Goal: Register for event/course

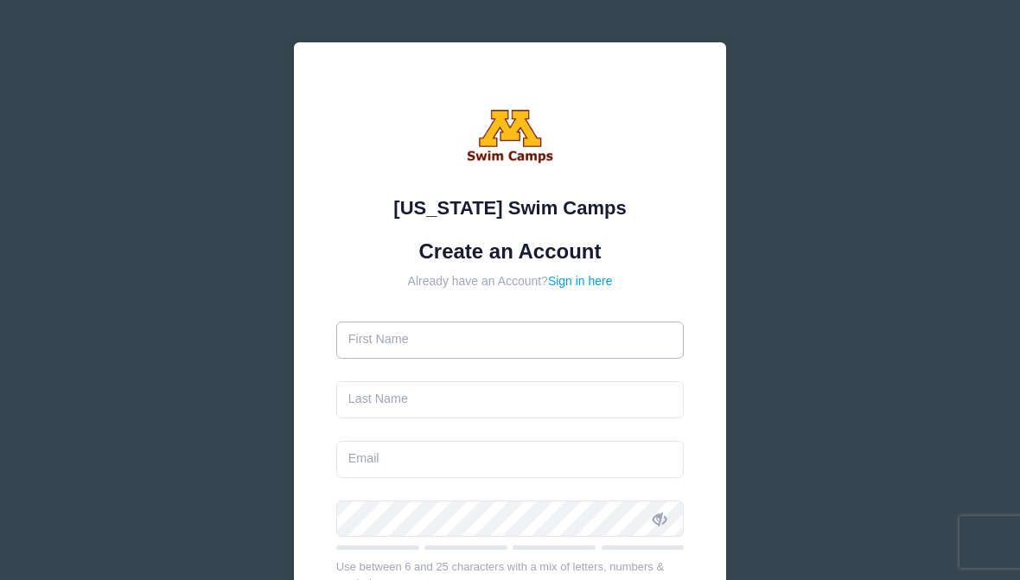
click at [558, 324] on input "text" at bounding box center [510, 340] width 348 height 37
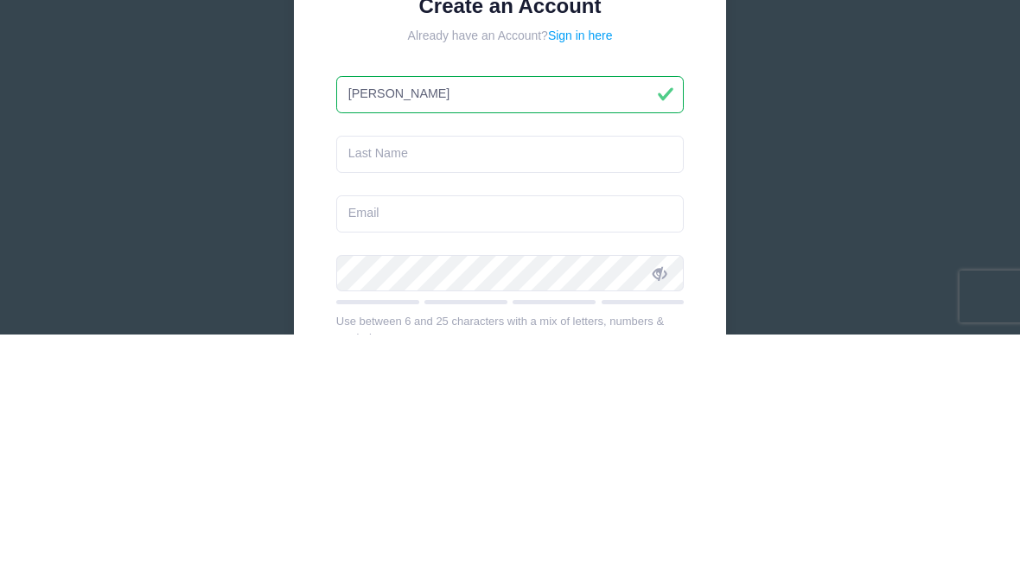
type input "[PERSON_NAME]"
click at [492, 381] on input "text" at bounding box center [510, 399] width 348 height 37
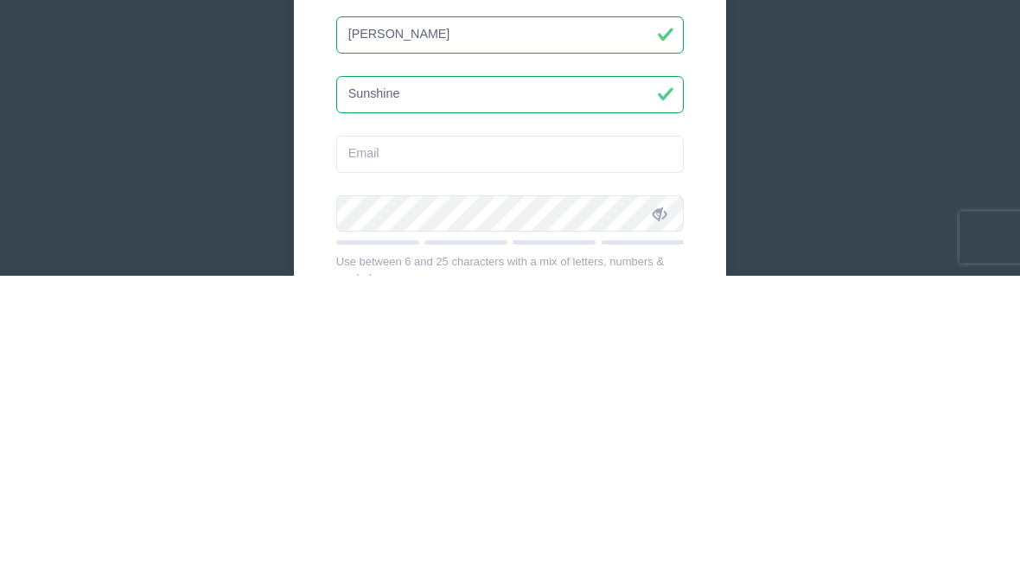
type input "Sunshine"
click at [613, 441] on input "email" at bounding box center [510, 459] width 348 height 37
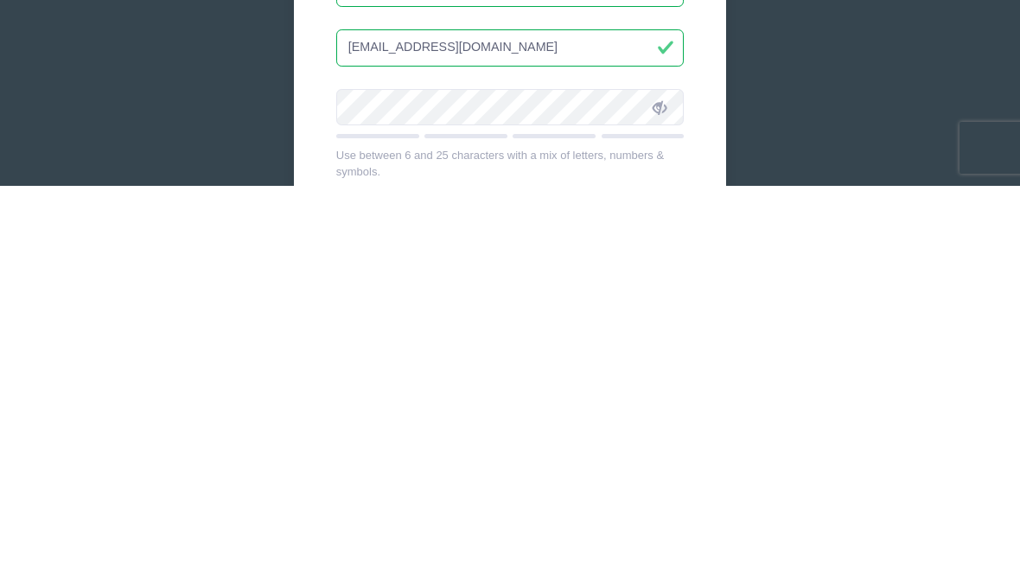
scroll to position [27, 0]
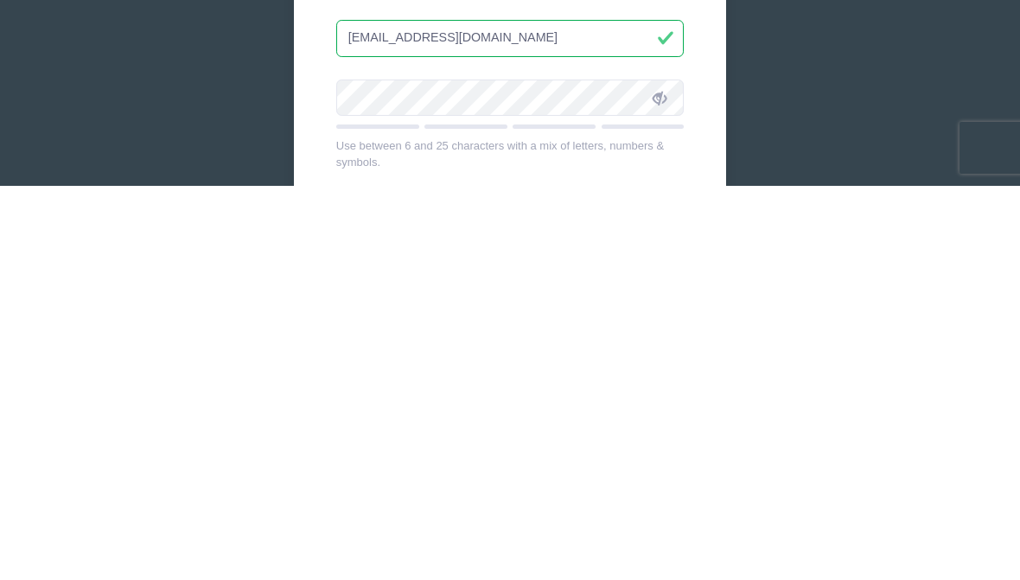
type input "[EMAIL_ADDRESS][DOMAIN_NAME]"
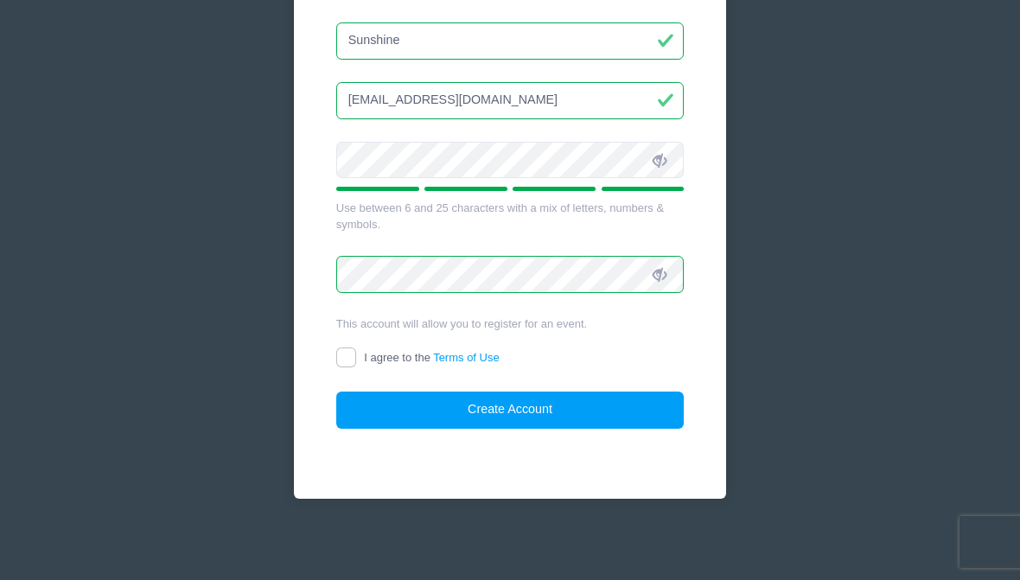
click at [347, 356] on input "I agree to the Terms of Use" at bounding box center [346, 357] width 20 height 20
checkbox input "true"
click at [609, 412] on button "Create Account" at bounding box center [510, 410] width 348 height 37
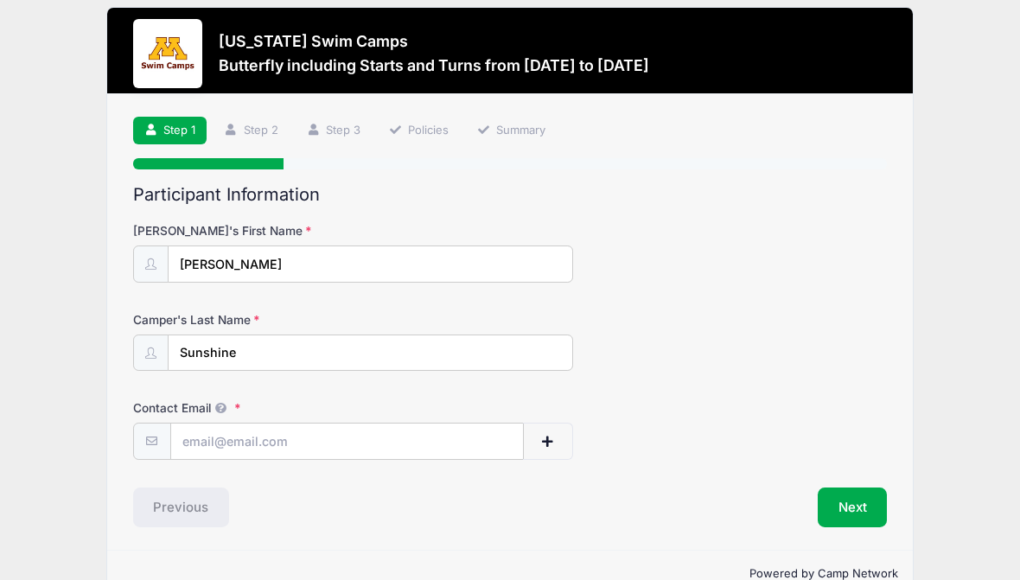
scroll to position [52, 0]
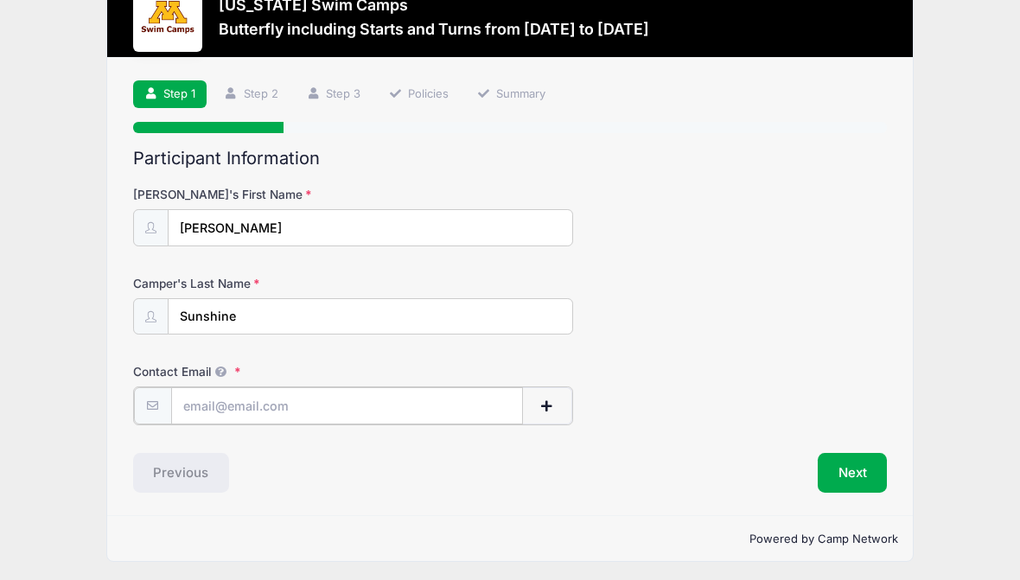
click at [247, 405] on input "Contact Email" at bounding box center [347, 405] width 352 height 37
type input "[EMAIL_ADDRESS][DOMAIN_NAME]"
click at [864, 472] on button "Next" at bounding box center [853, 471] width 70 height 40
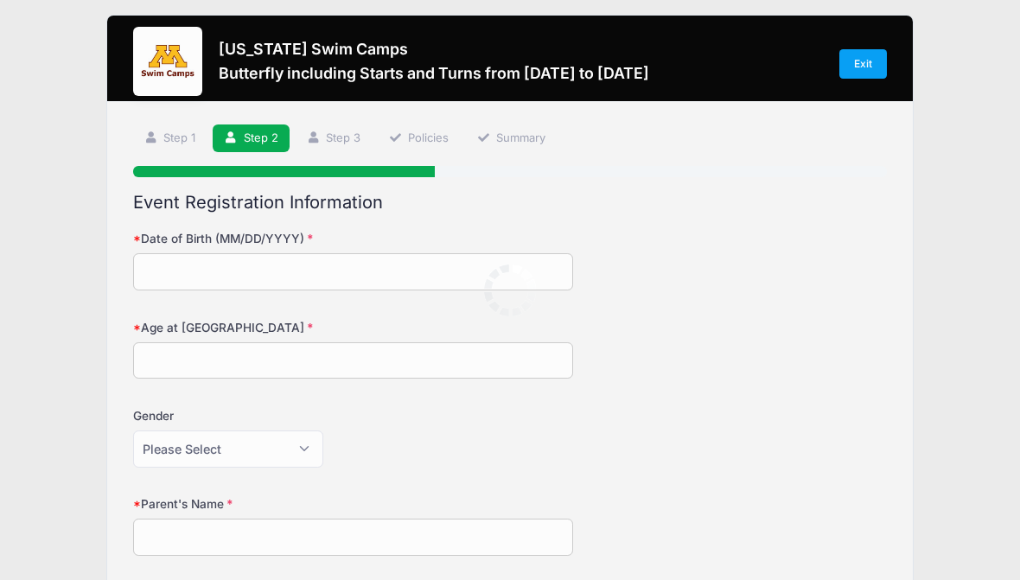
scroll to position [0, 0]
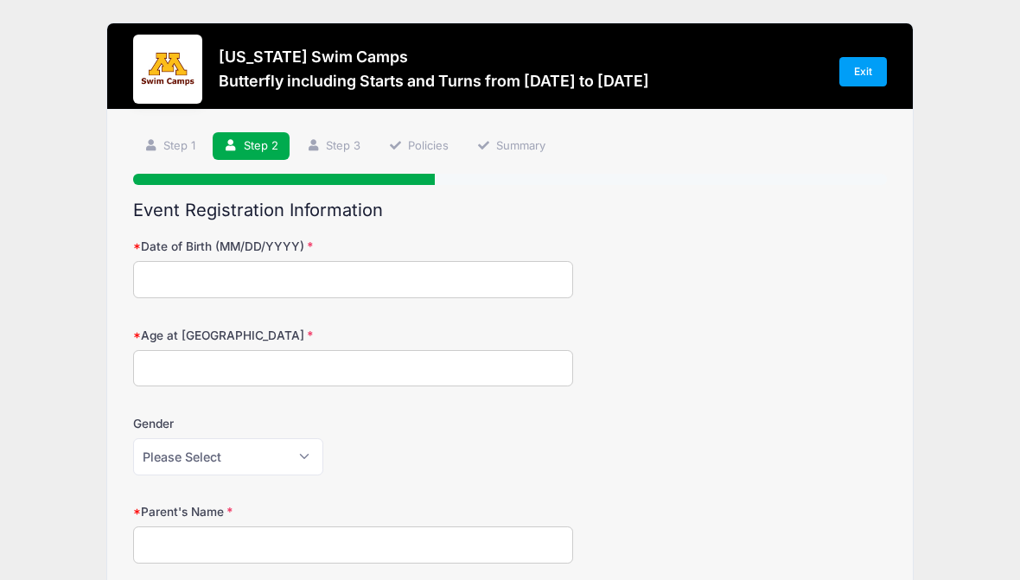
click at [180, 287] on input "Date of Birth (MM/DD/YYYY)" at bounding box center [353, 279] width 440 height 37
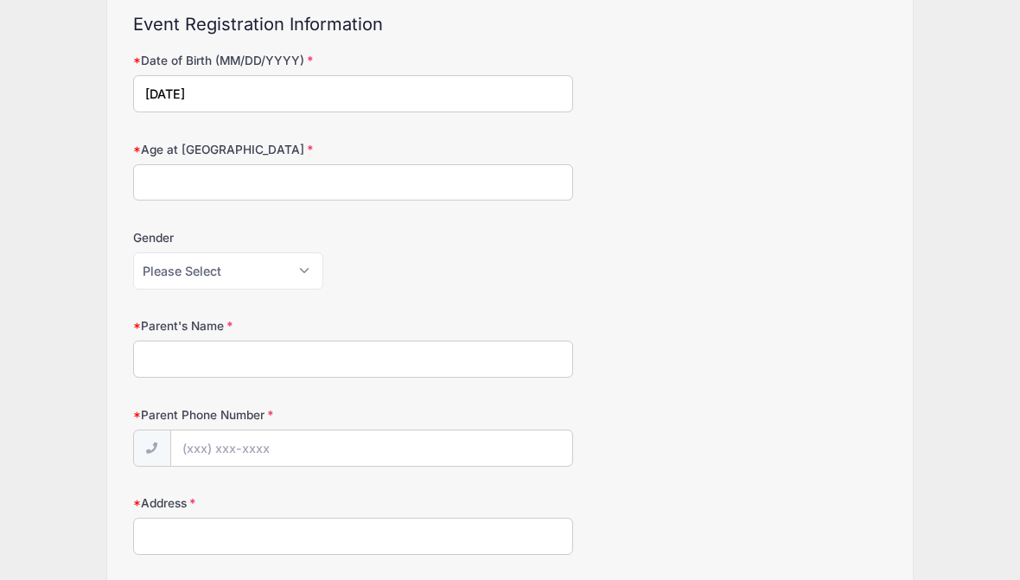
type input "[DATE]"
click at [160, 175] on input "Age at [GEOGRAPHIC_DATA]" at bounding box center [353, 182] width 440 height 37
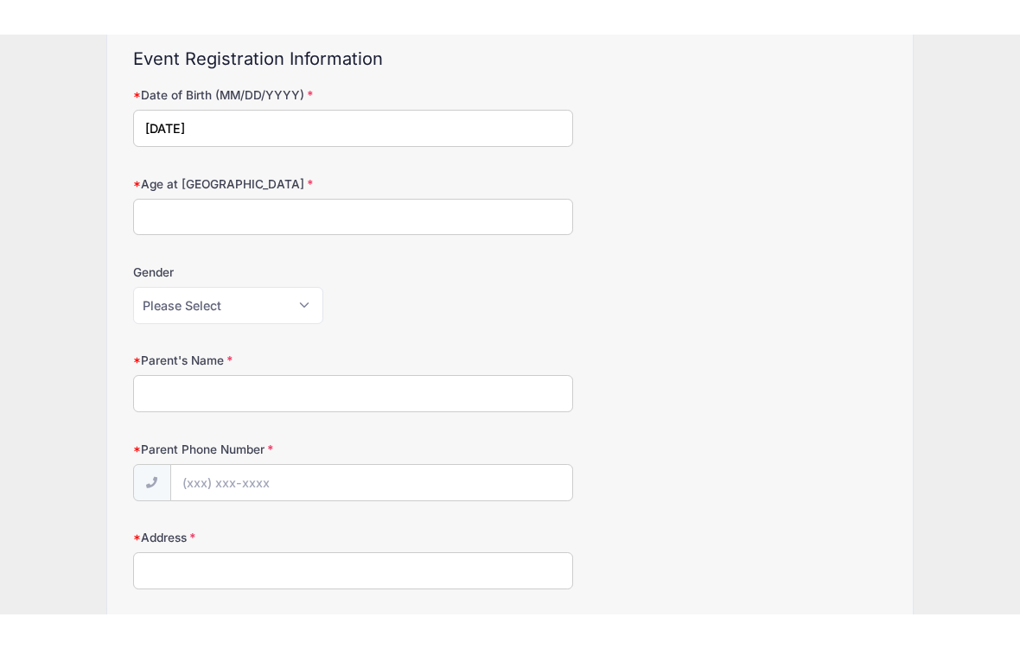
scroll to position [185, 0]
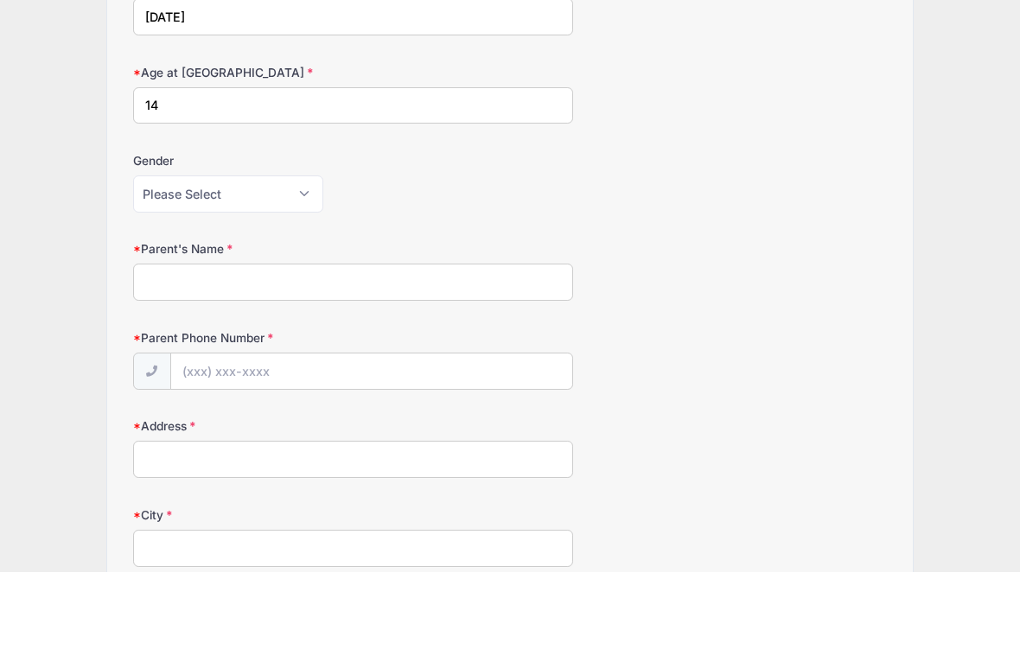
type input "14"
click at [295, 253] on select "Please Select [DEMOGRAPHIC_DATA] [DEMOGRAPHIC_DATA]" at bounding box center [228, 271] width 190 height 37
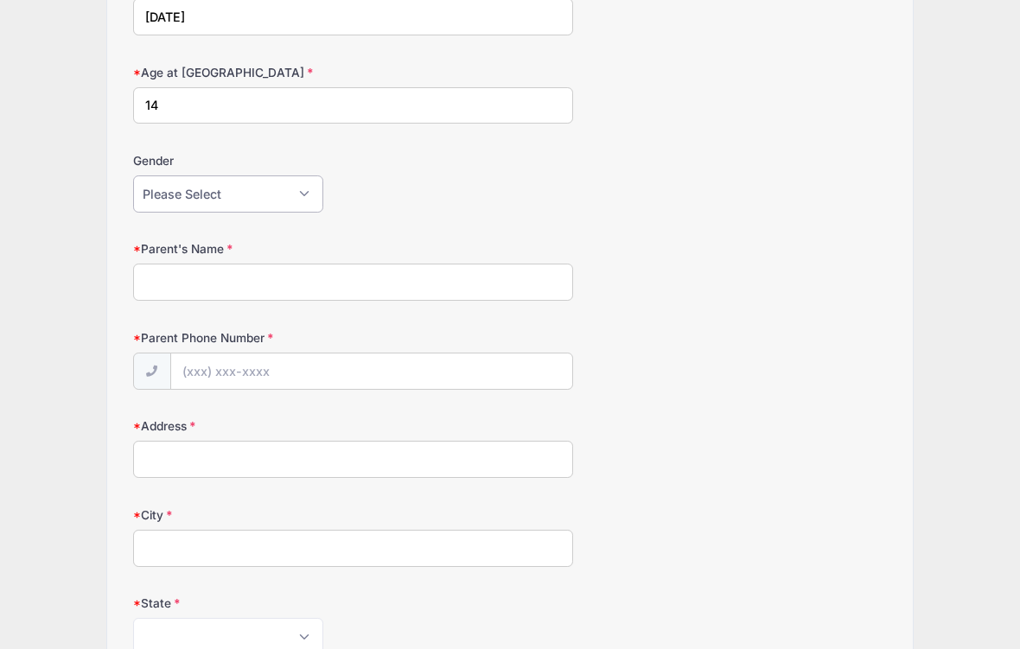
select select "[DEMOGRAPHIC_DATA]"
click at [316, 271] on input "Parent's Name" at bounding box center [353, 282] width 440 height 37
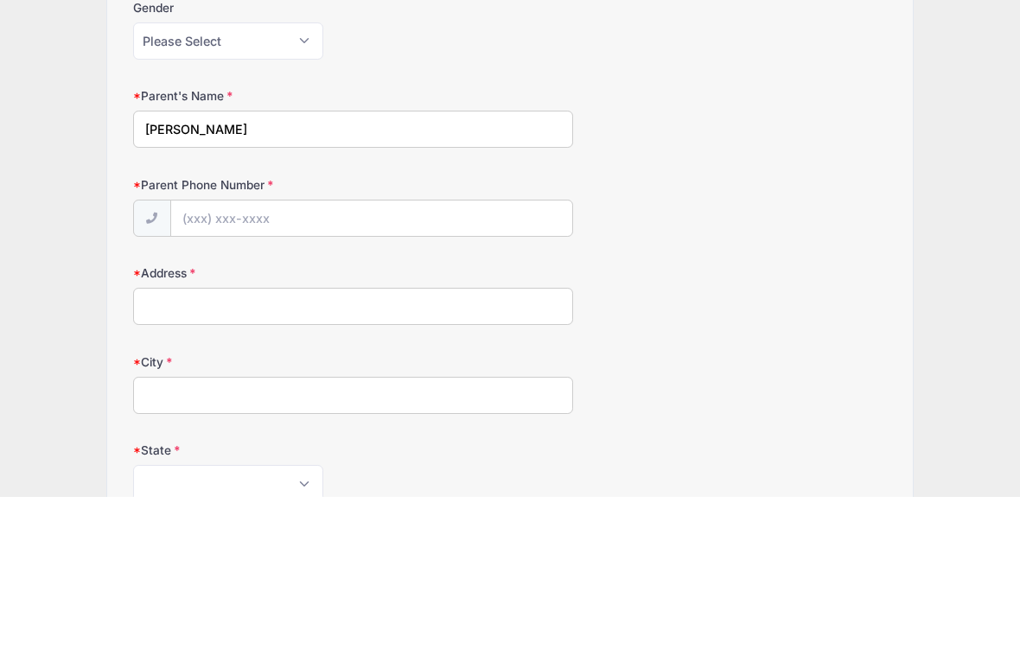
type input "[PERSON_NAME]"
click at [207, 354] on input "Parent Phone Number" at bounding box center [371, 372] width 401 height 37
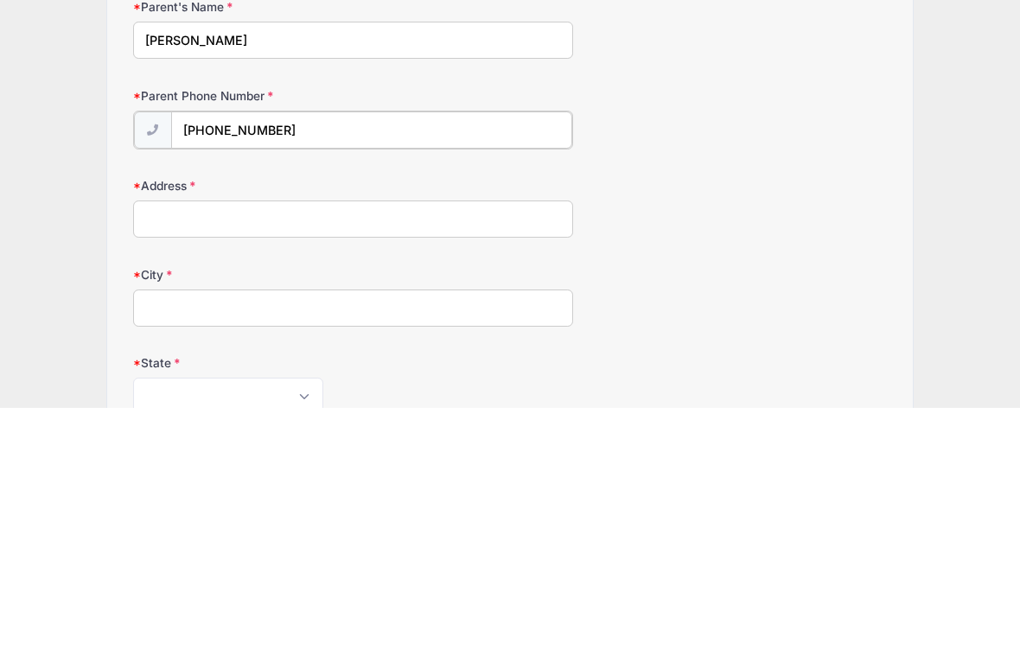
type input "[PHONE_NUMBER]"
click at [154, 441] on input "Address" at bounding box center [353, 459] width 440 height 37
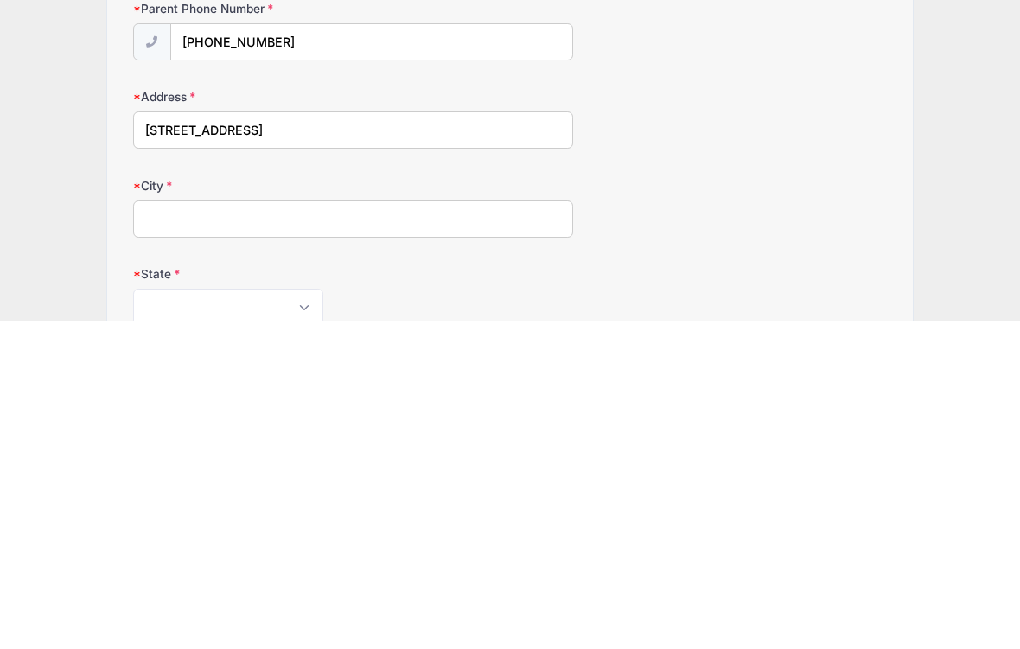
type input "[STREET_ADDRESS]"
click at [473, 530] on input "City" at bounding box center [353, 548] width 440 height 37
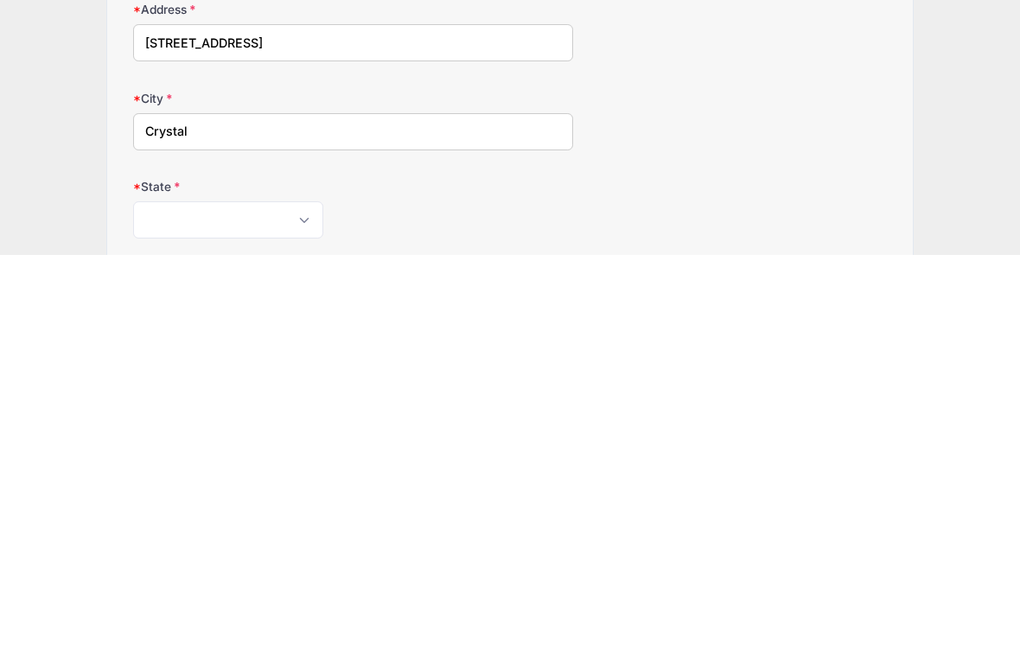
type input "Crystal"
click at [160, 579] on select "[US_STATE] [US_STATE] [US_STATE] [US_STATE] [US_STATE] Armed Forces Africa Arme…" at bounding box center [228, 614] width 190 height 37
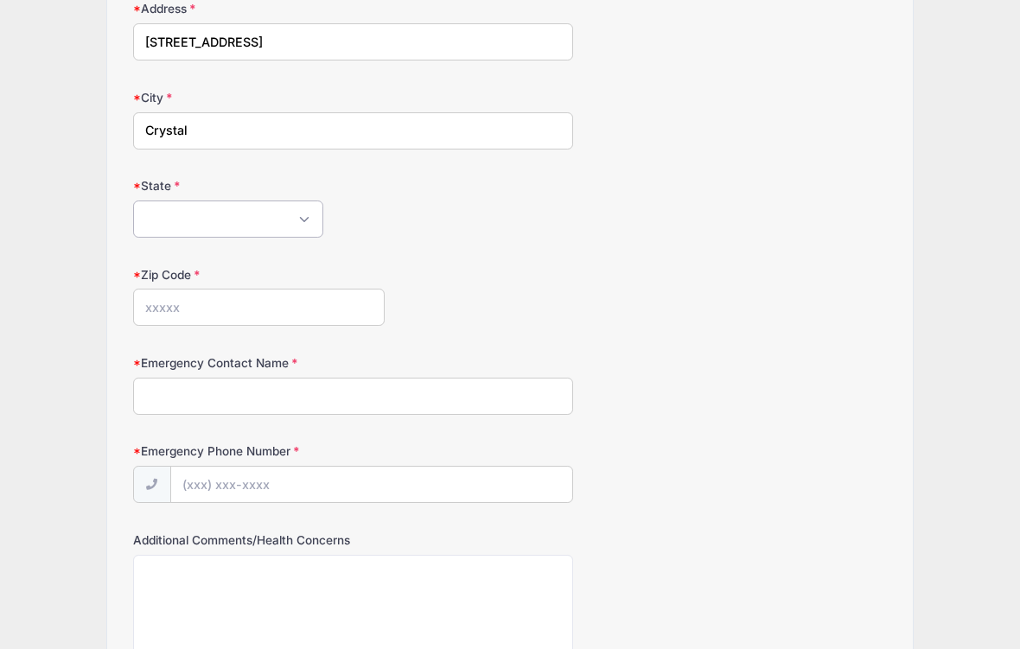
select select "MN"
click at [182, 311] on input "Zip Code" at bounding box center [259, 307] width 252 height 37
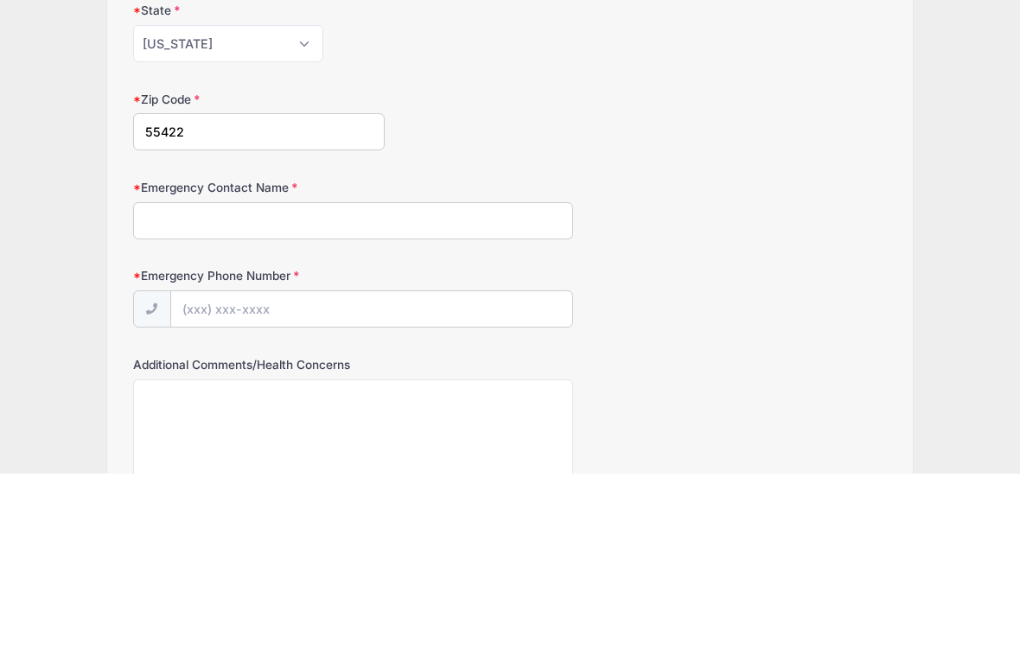
scroll to position [850, 0]
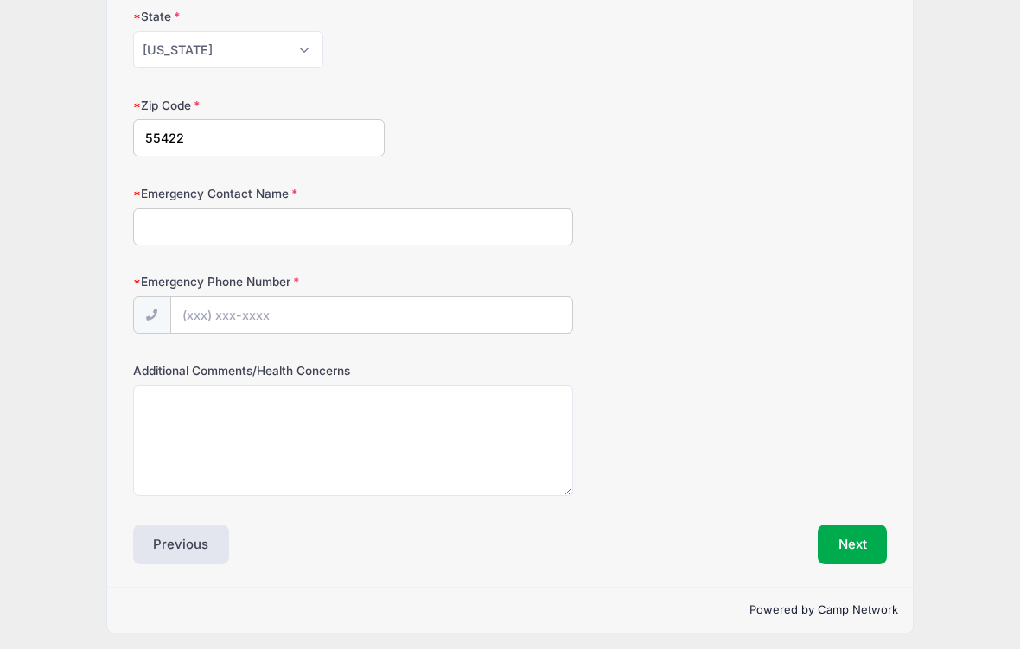
type input "55422"
click at [156, 230] on input "Emergency Contact Name" at bounding box center [353, 226] width 440 height 37
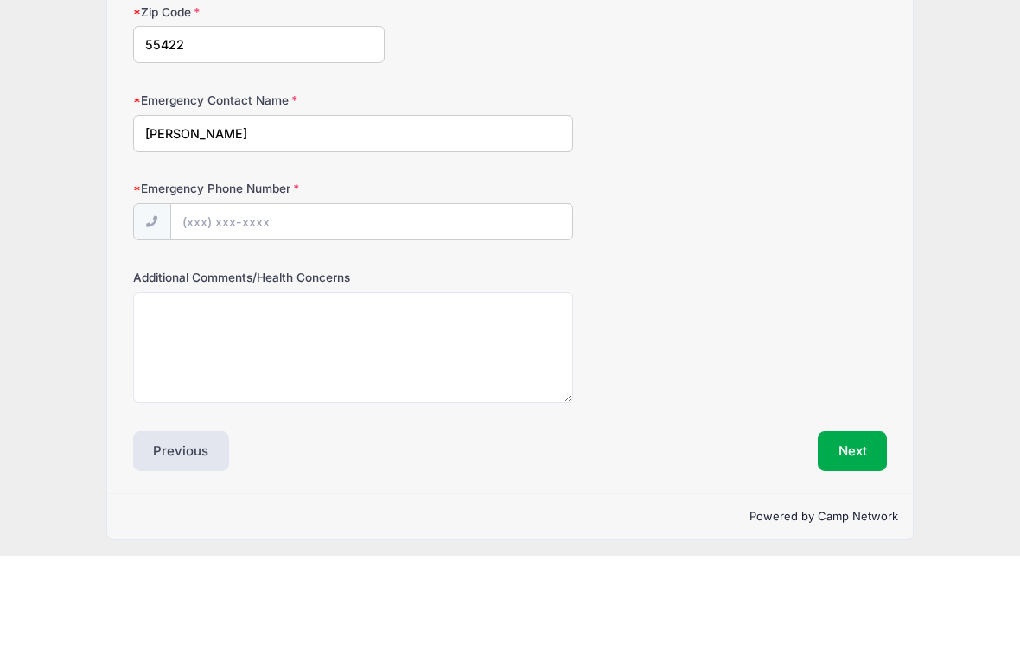
type input "[PERSON_NAME]"
click at [205, 297] on input "Emergency Phone Number" at bounding box center [371, 315] width 401 height 37
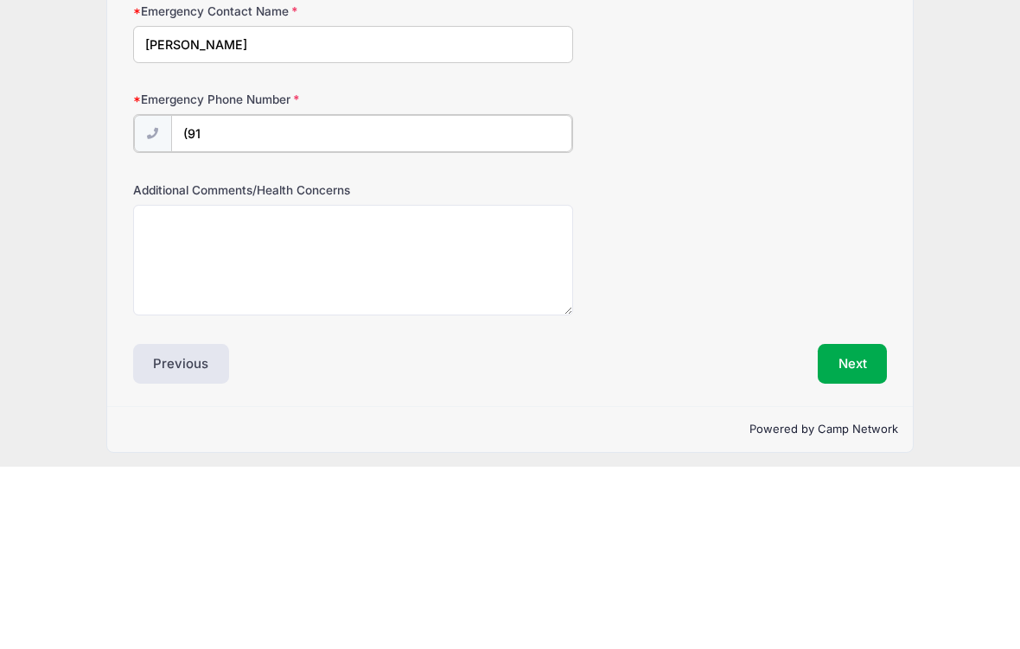
type input "(9"
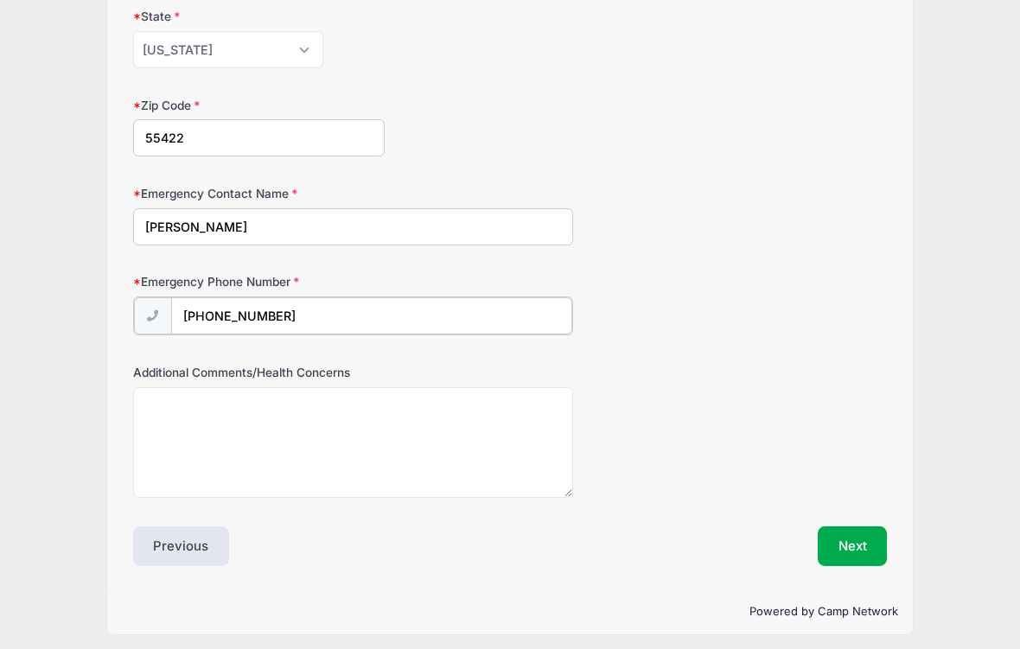
type input "[PHONE_NUMBER]"
click at [859, 545] on button "Next" at bounding box center [853, 545] width 70 height 40
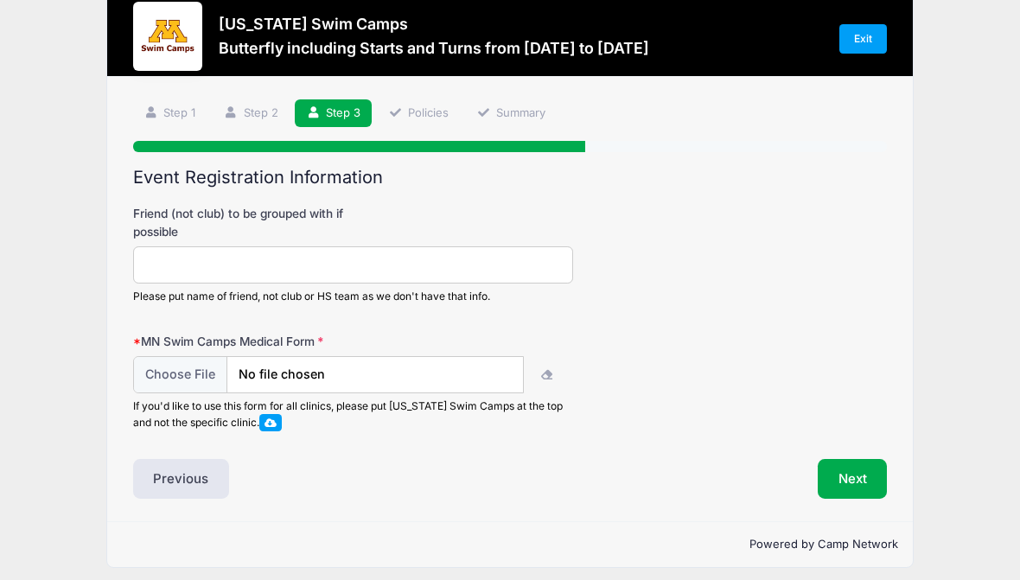
scroll to position [41, 0]
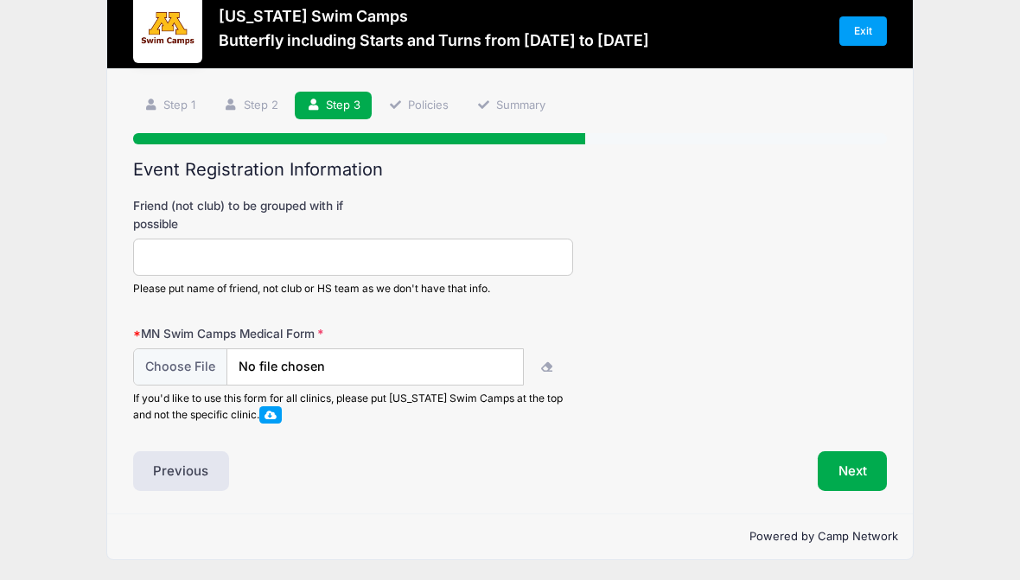
click at [274, 413] on span at bounding box center [271, 415] width 12 height 10
click at [297, 359] on input "file" at bounding box center [329, 366] width 392 height 37
click at [548, 367] on icon "button" at bounding box center [548, 367] width 14 height 0
click at [276, 419] on span at bounding box center [270, 414] width 23 height 16
click at [855, 462] on button "Next" at bounding box center [853, 471] width 70 height 40
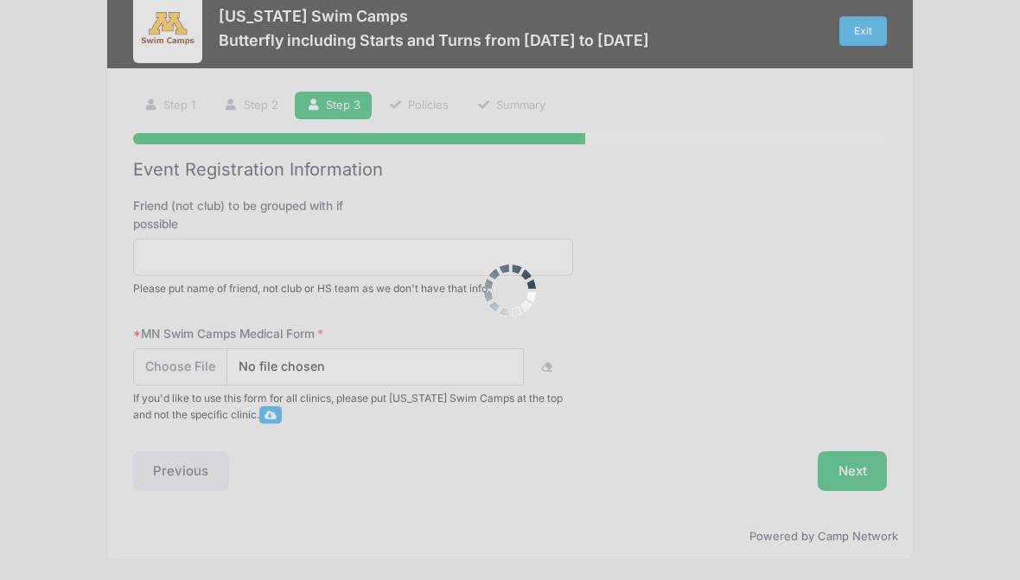
scroll to position [62, 0]
